Goal: Information Seeking & Learning: Learn about a topic

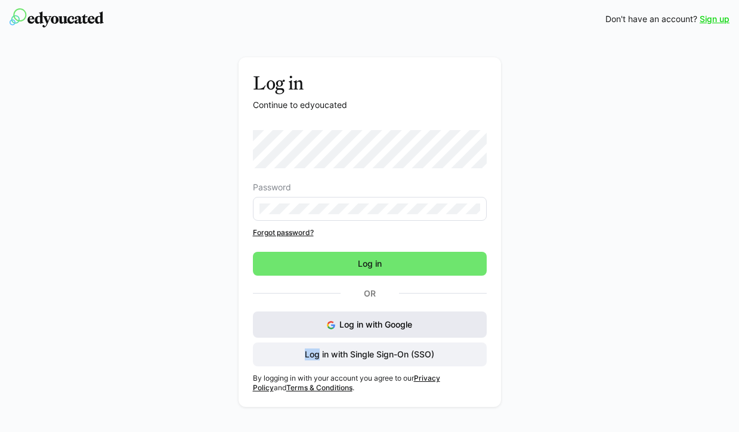
click at [365, 323] on span "Log in with Google" at bounding box center [375, 324] width 73 height 10
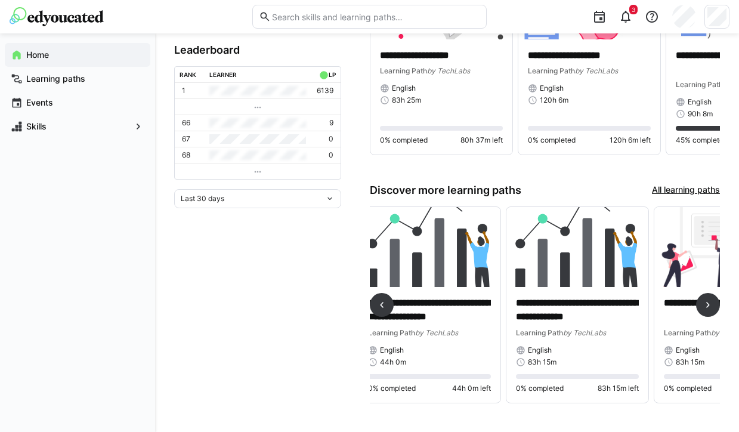
scroll to position [0, 1049]
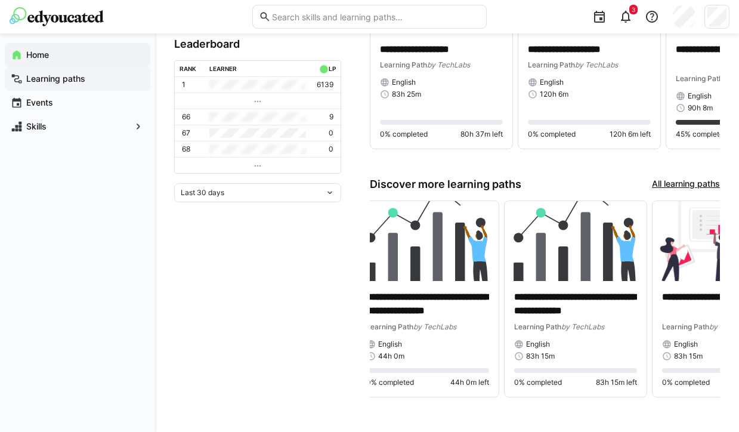
click at [0, 0] on app-navigation-label "Learning paths" at bounding box center [0, 0] width 0 height 0
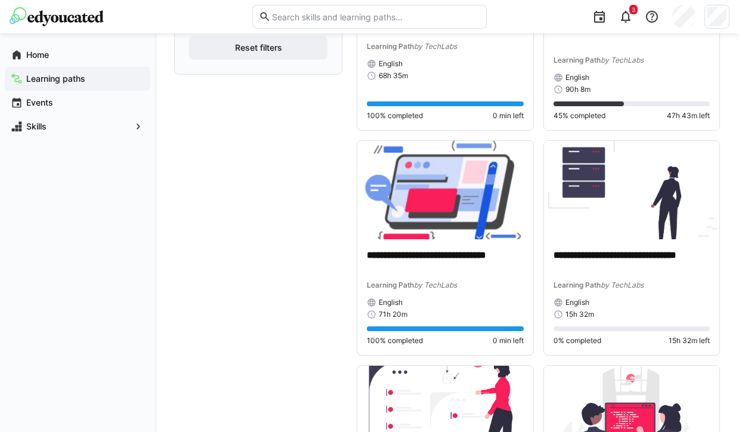
scroll to position [420, 0]
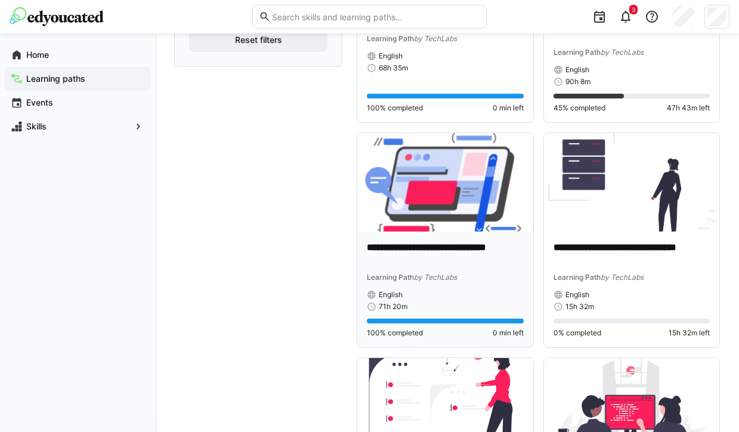
click at [423, 185] on img at bounding box center [445, 182] width 176 height 99
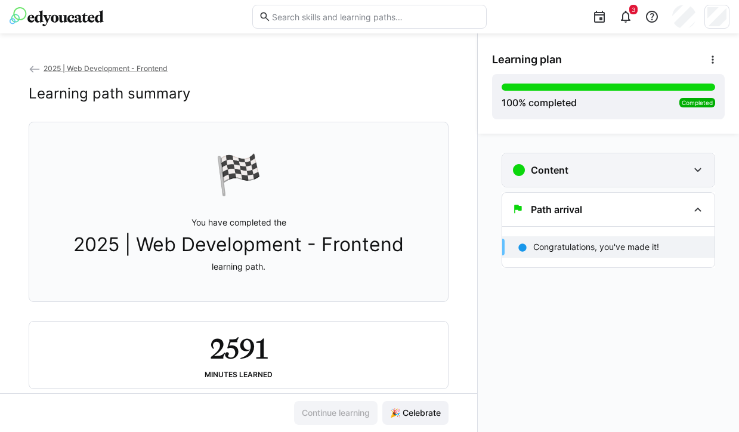
click at [613, 173] on div "Content" at bounding box center [600, 170] width 176 height 14
